Goal: Navigation & Orientation: Find specific page/section

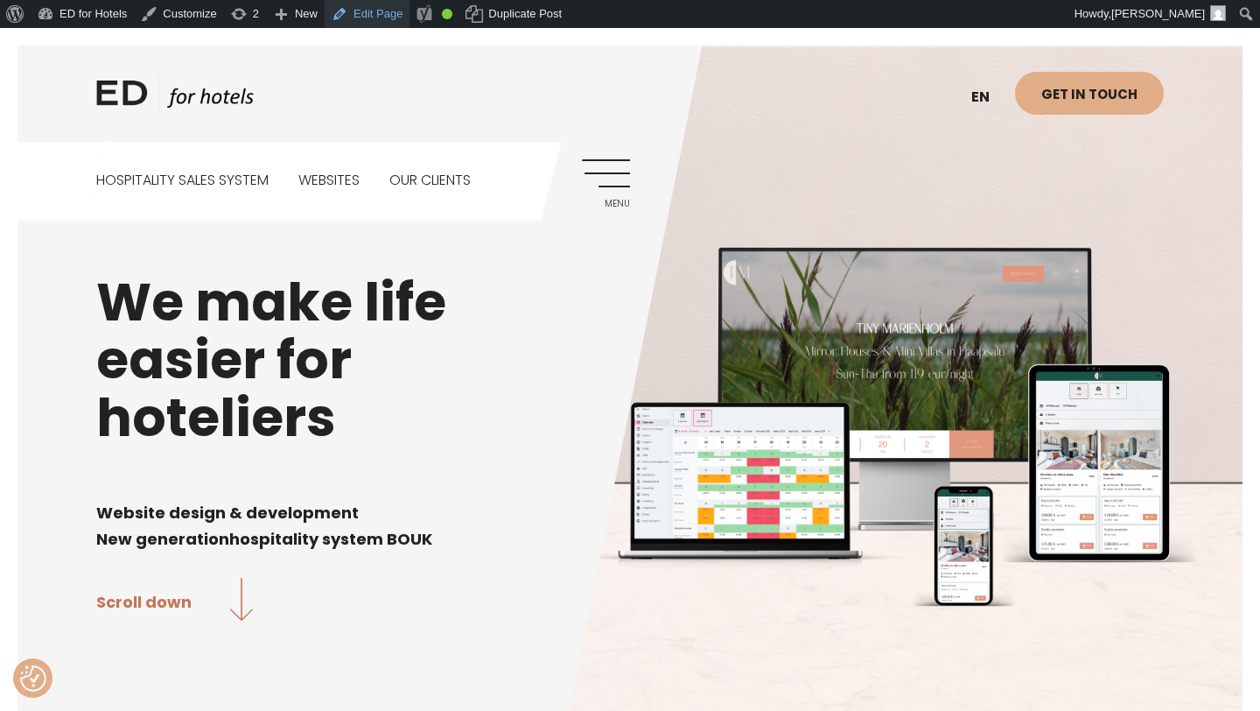
click at [383, 14] on link "Edit Page" at bounding box center [367, 14] width 85 height 28
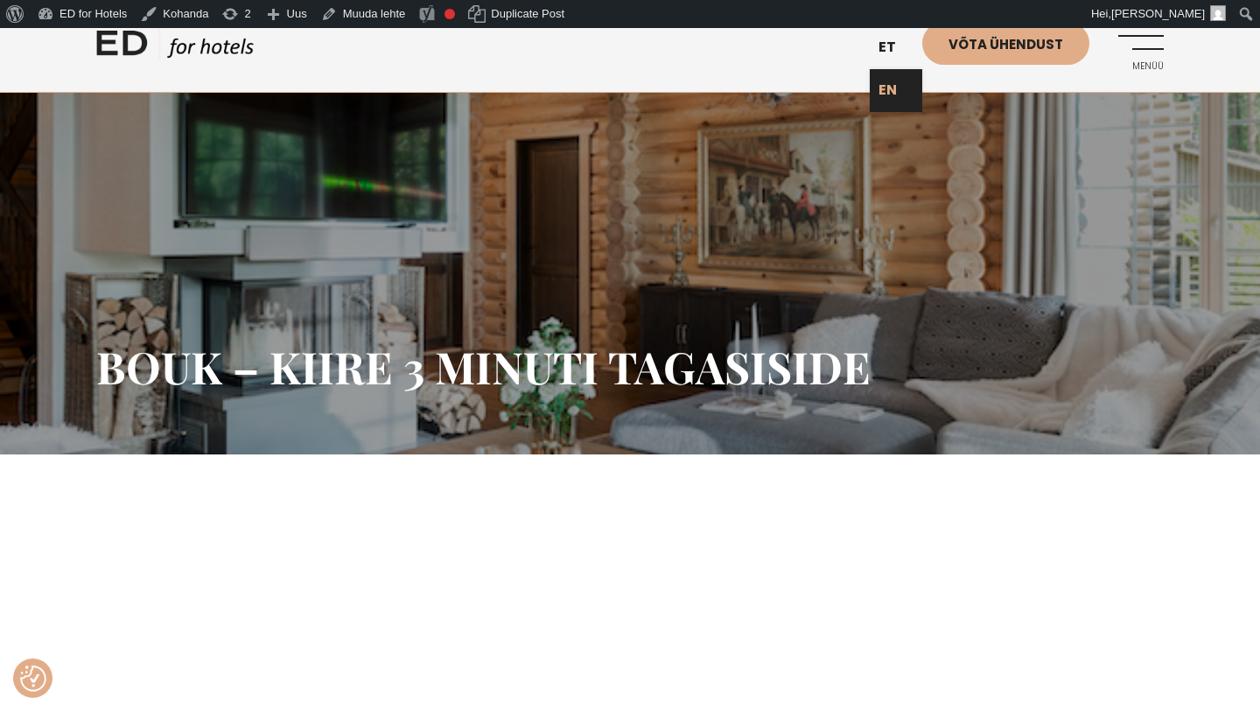
click at [891, 94] on link "EN" at bounding box center [896, 90] width 53 height 43
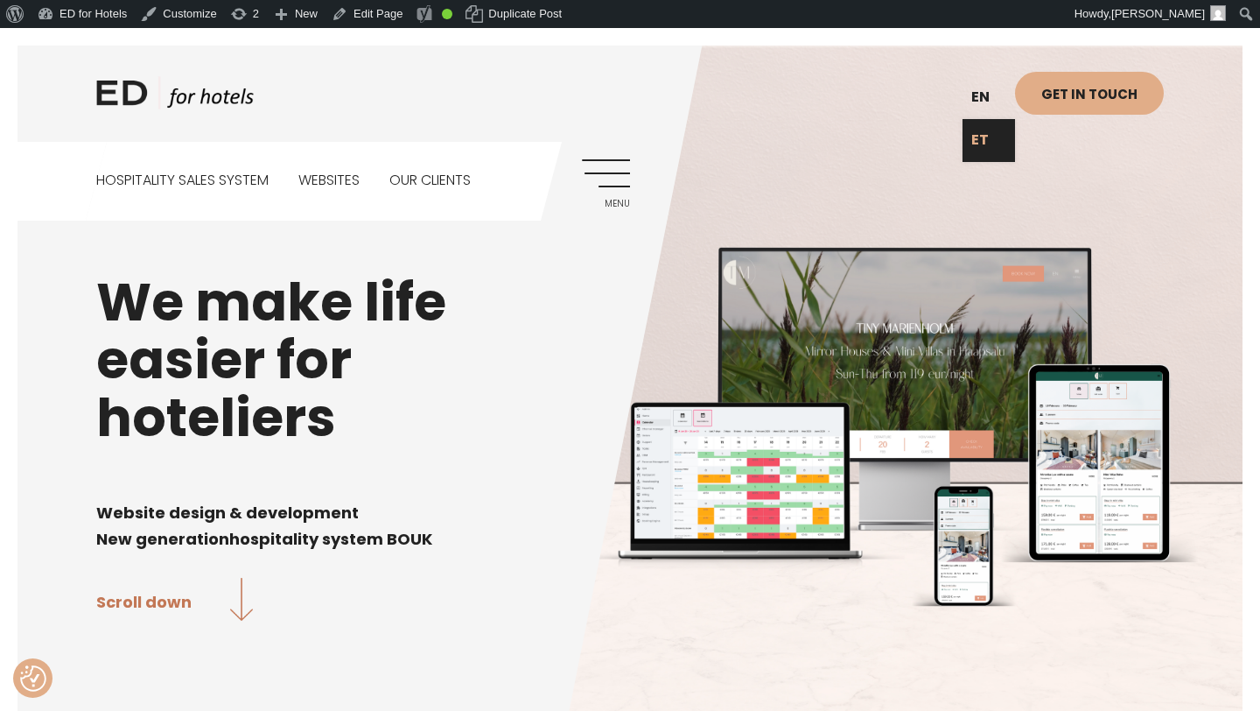
click at [994, 141] on link "ET" at bounding box center [989, 140] width 53 height 43
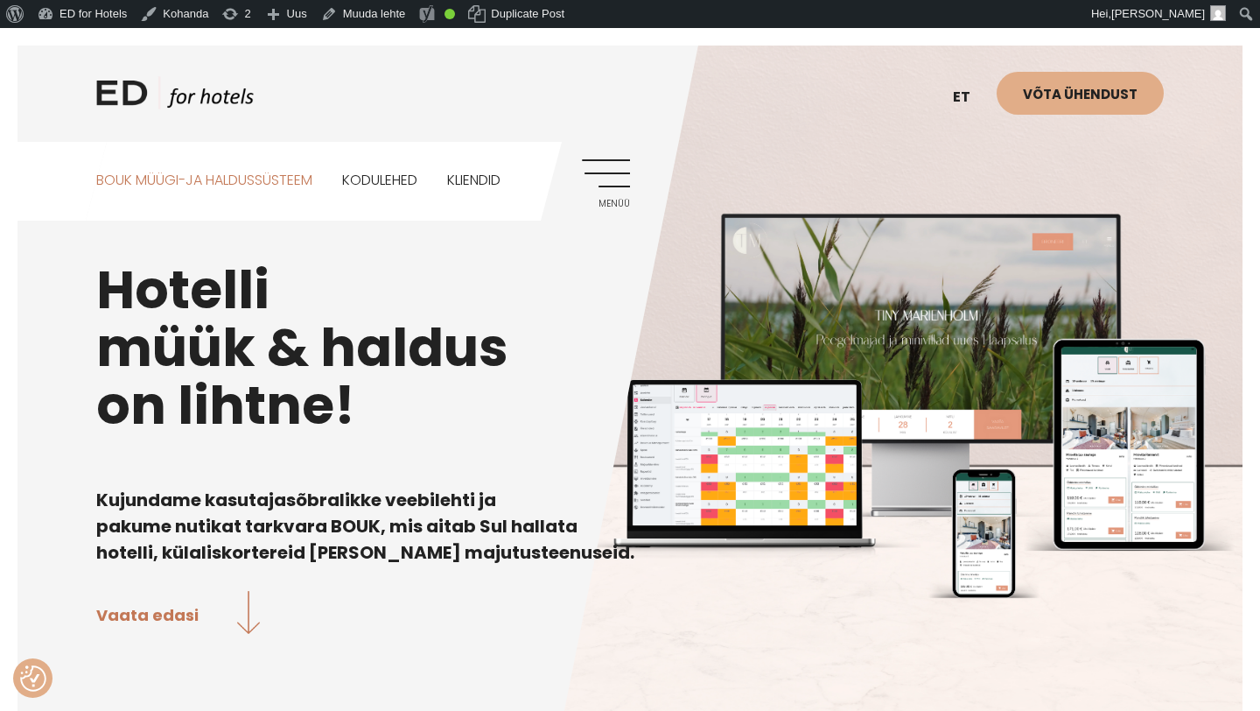
click at [274, 180] on link "BOUK MÜÜGI-JA HALDUSSÜSTEEM" at bounding box center [204, 181] width 216 height 78
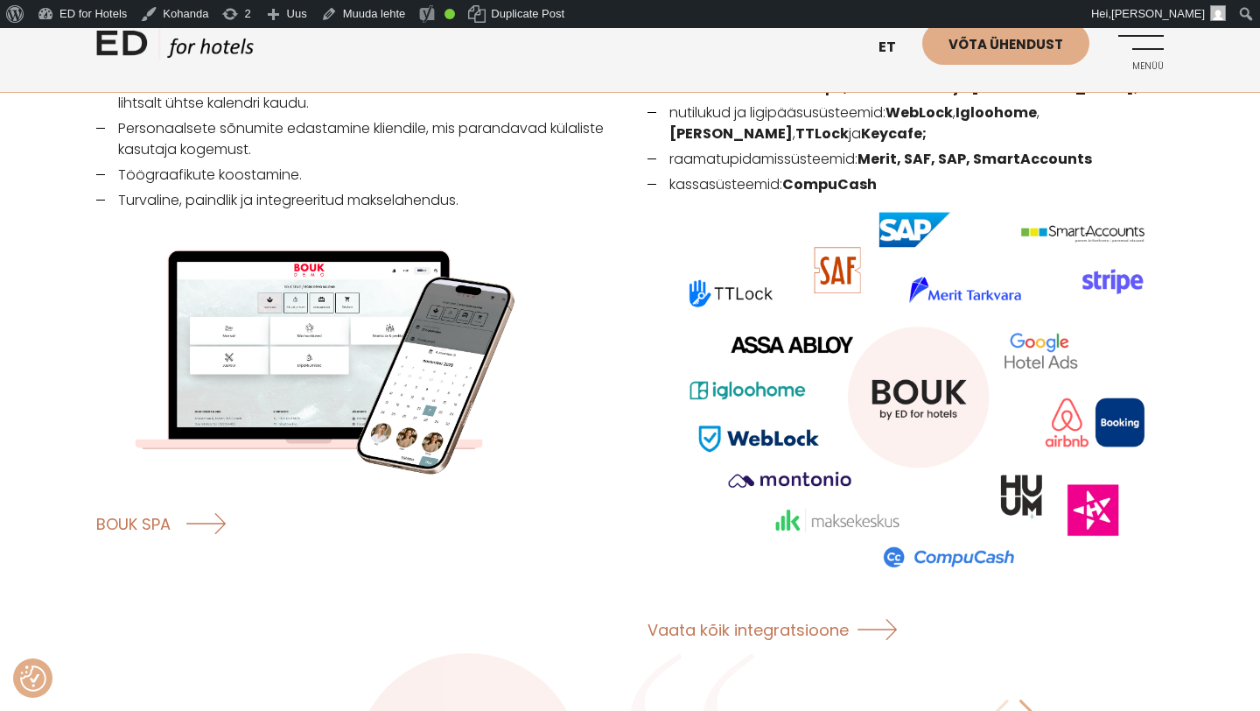
scroll to position [2692, 0]
click at [151, 499] on link "BOUK SPA" at bounding box center [164, 522] width 136 height 46
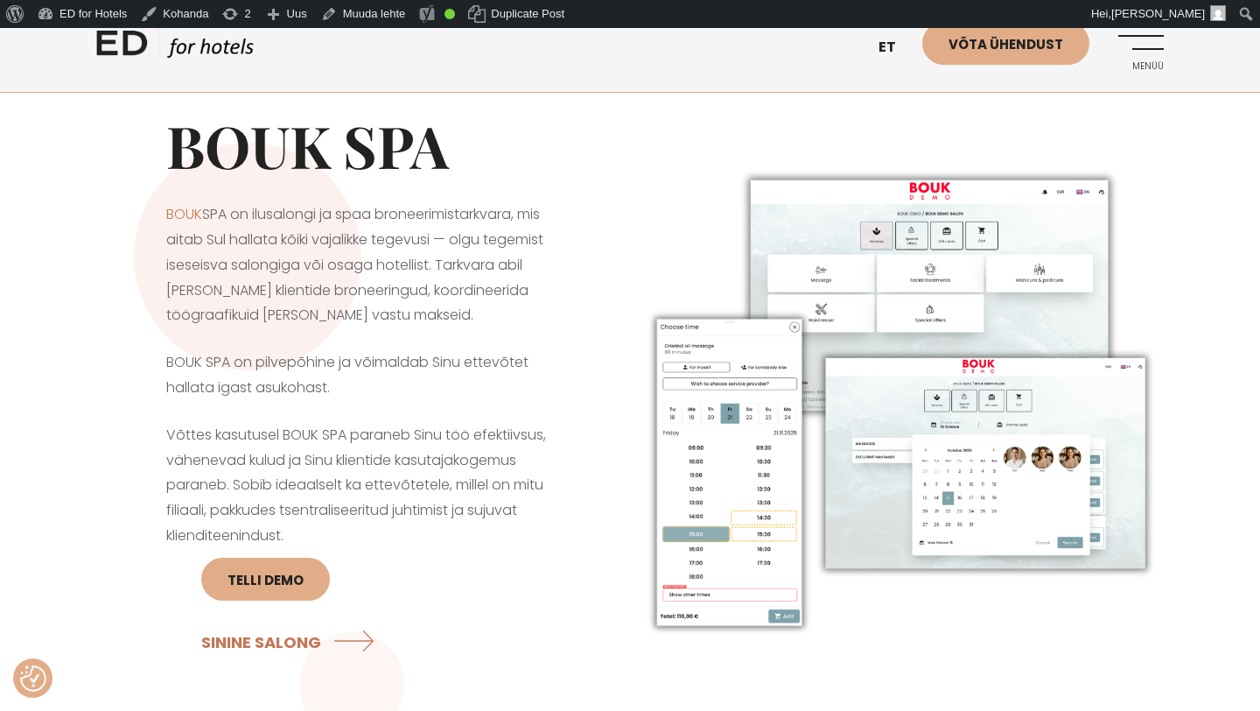
scroll to position [29, 0]
